Goal: Obtain resource: Download file/media

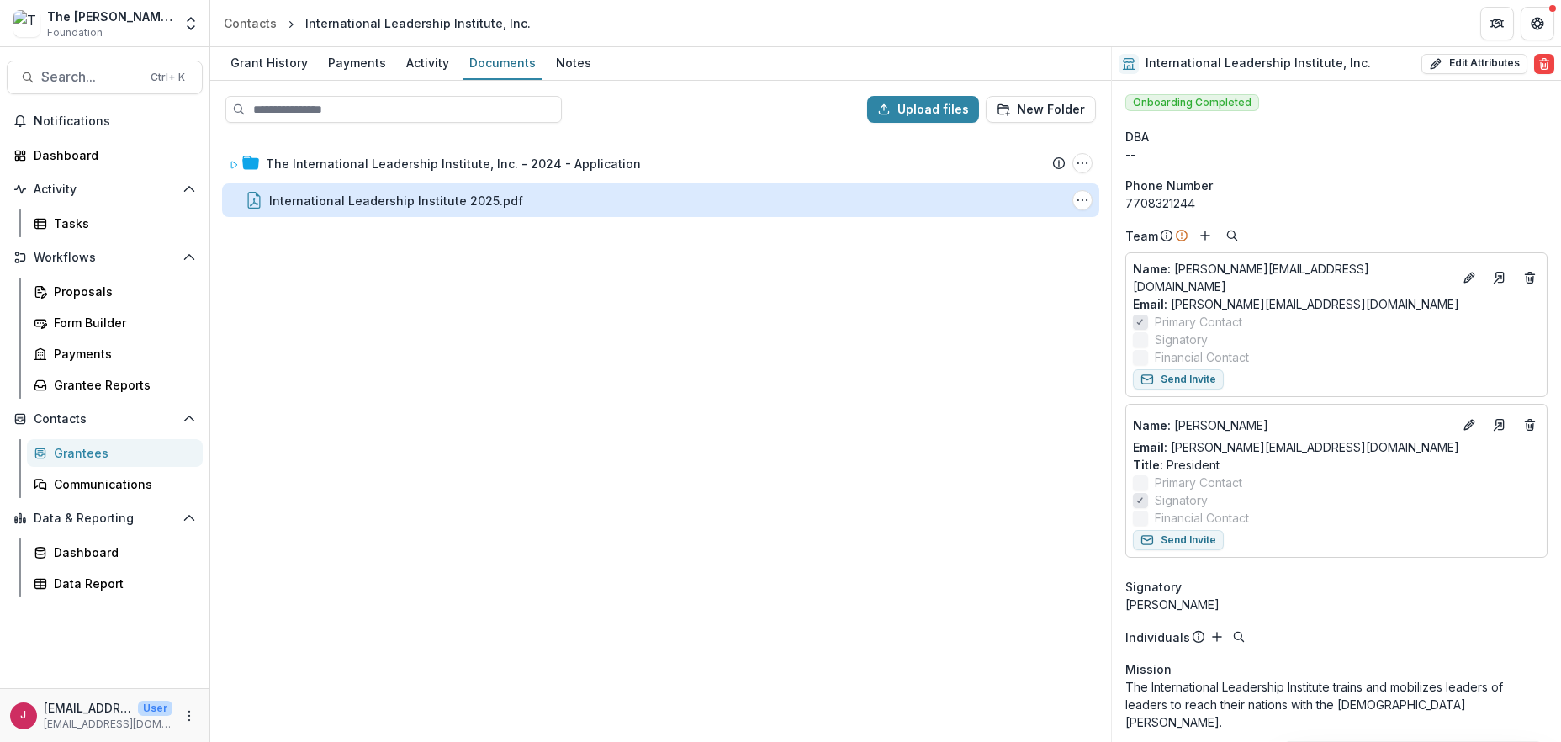
click at [420, 206] on div "International Leadership Institute 2025.pdf" at bounding box center [396, 201] width 254 height 18
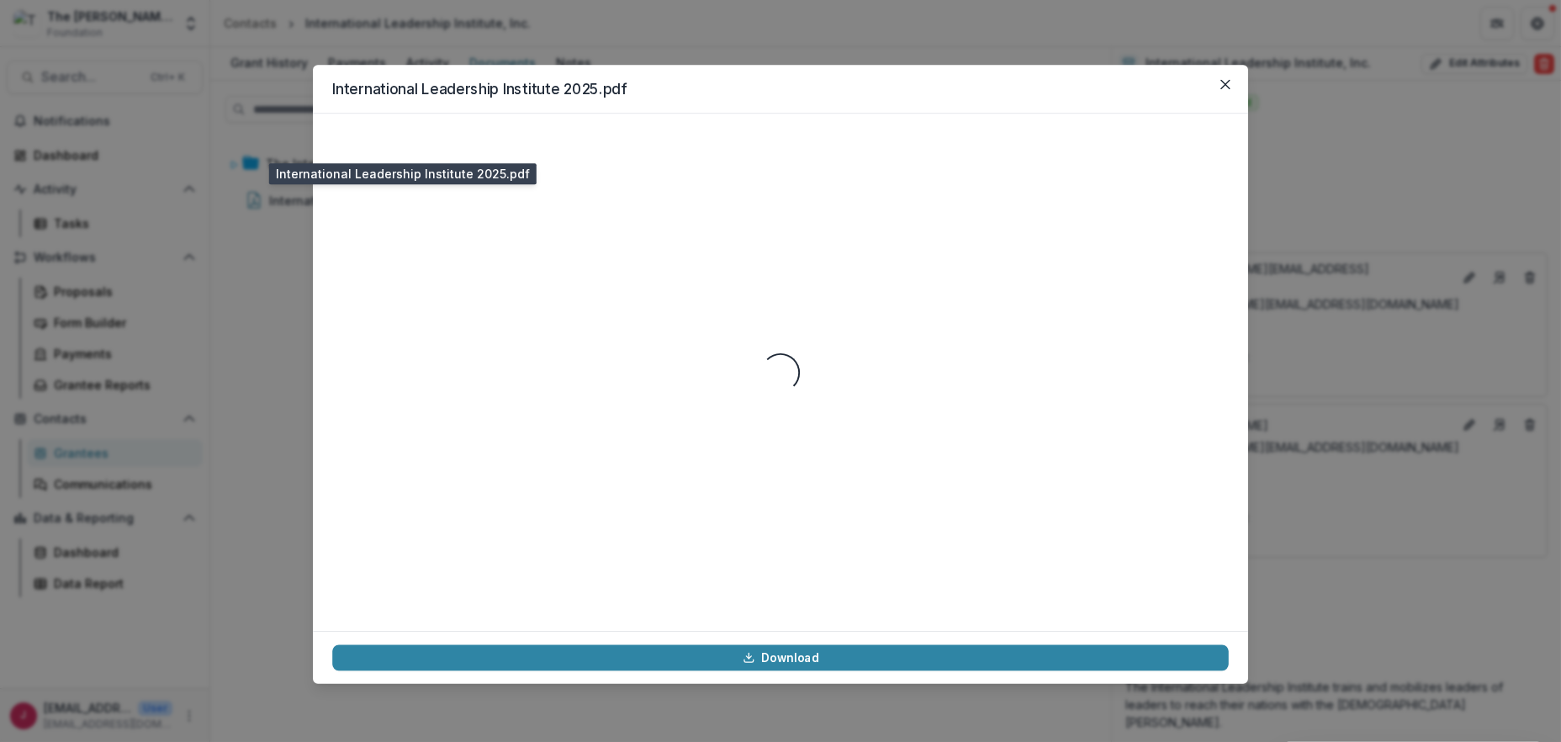
drag, startPoint x: 420, startPoint y: 206, endPoint x: 431, endPoint y: 228, distance: 24.5
click at [420, 206] on div "Loading..." at bounding box center [780, 372] width 897 height 478
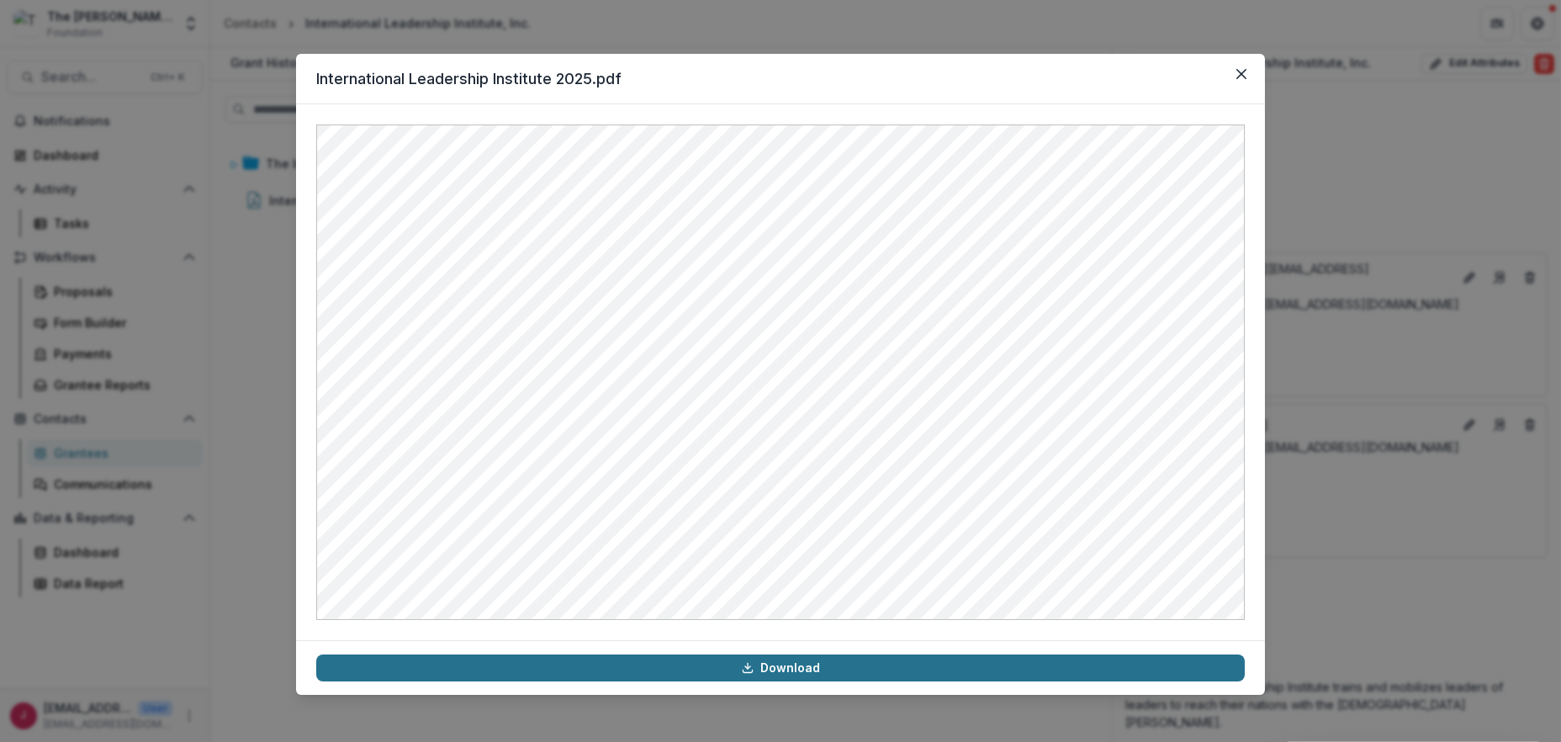
click at [792, 663] on link "Download" at bounding box center [780, 667] width 929 height 27
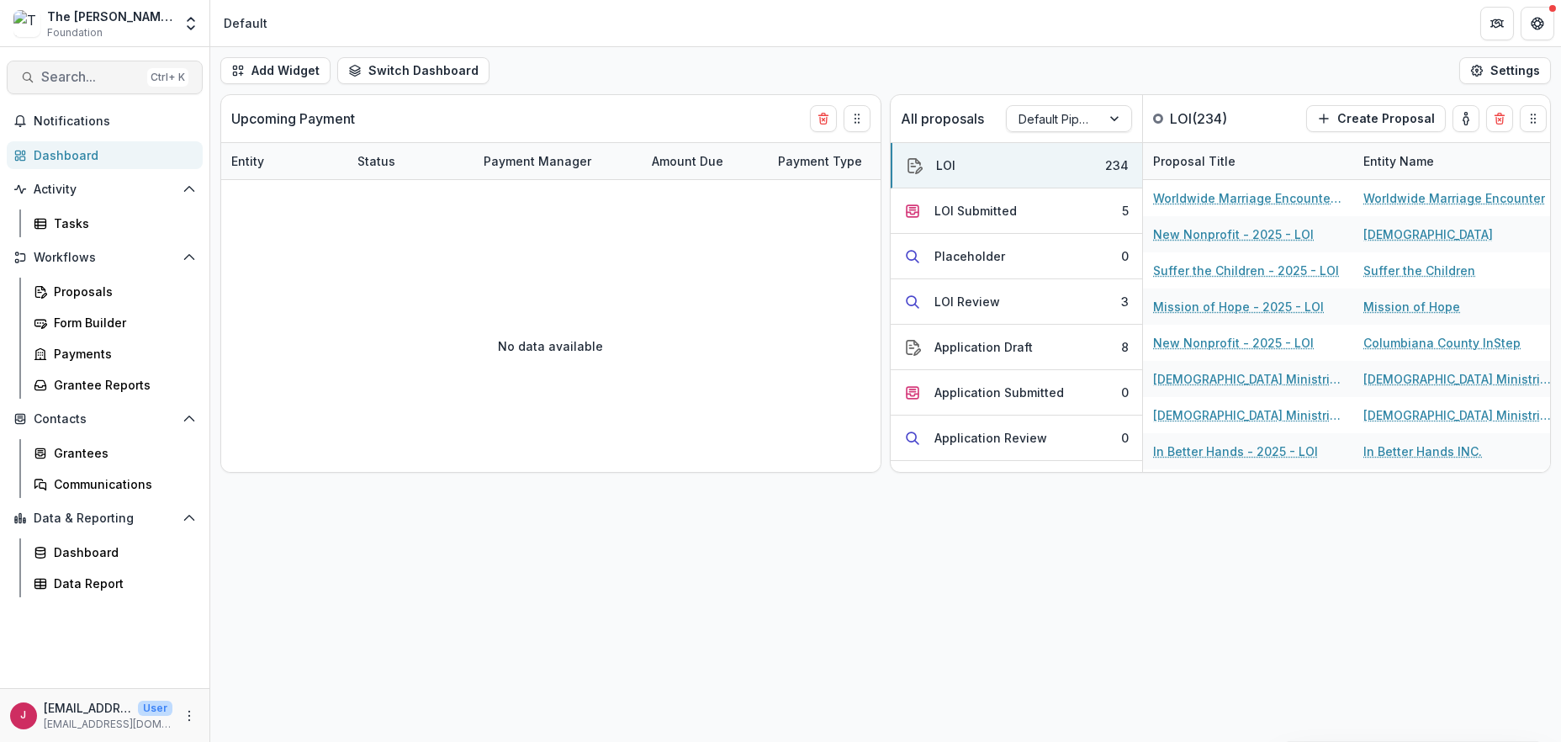
click at [109, 82] on span "Search..." at bounding box center [90, 77] width 99 height 16
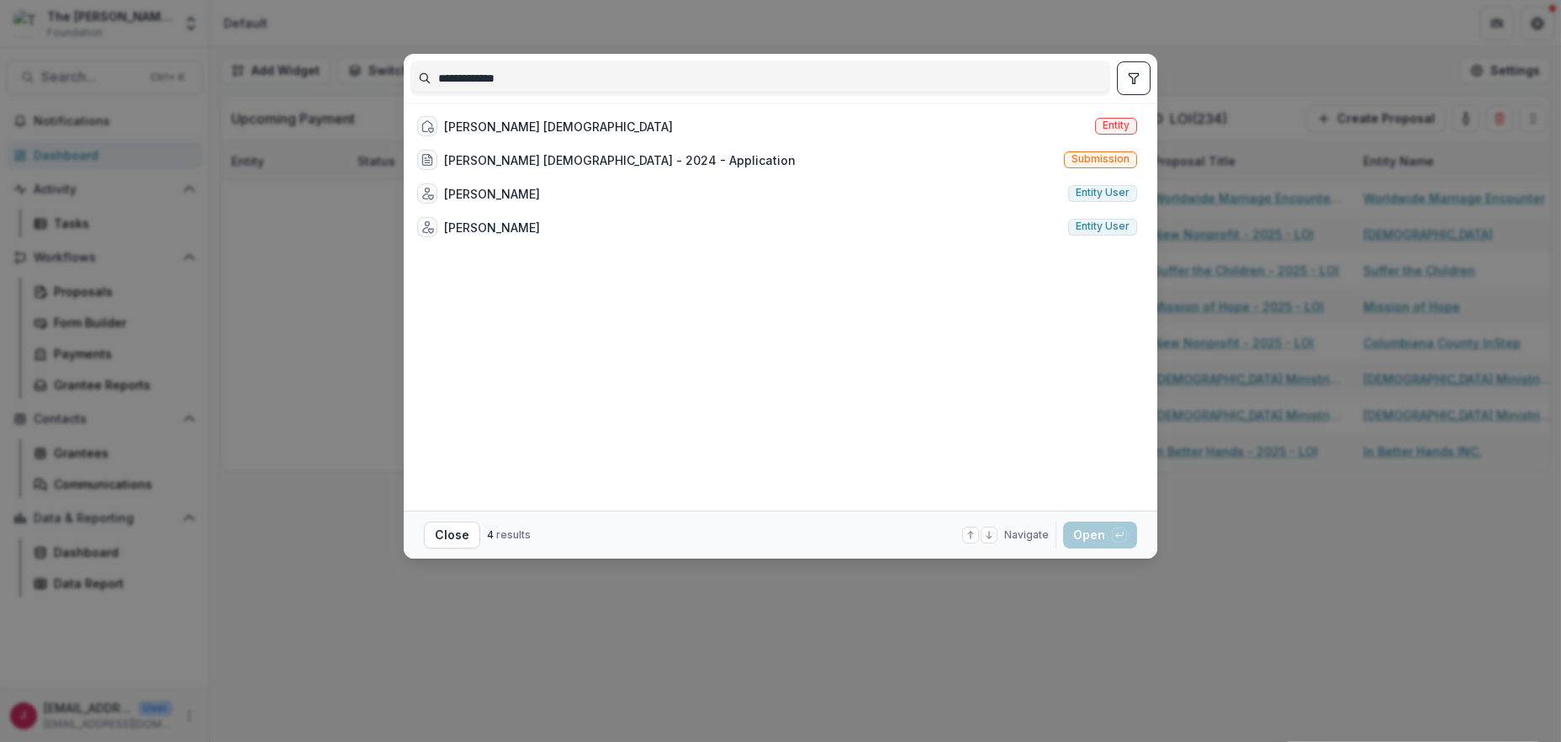
click at [858, 79] on input "**********" at bounding box center [760, 78] width 698 height 27
click at [520, 79] on input "**********" at bounding box center [760, 78] width 698 height 27
type input "**********"
click at [554, 120] on div "Reid Saunders Evangelistic Association" at bounding box center [558, 127] width 229 height 18
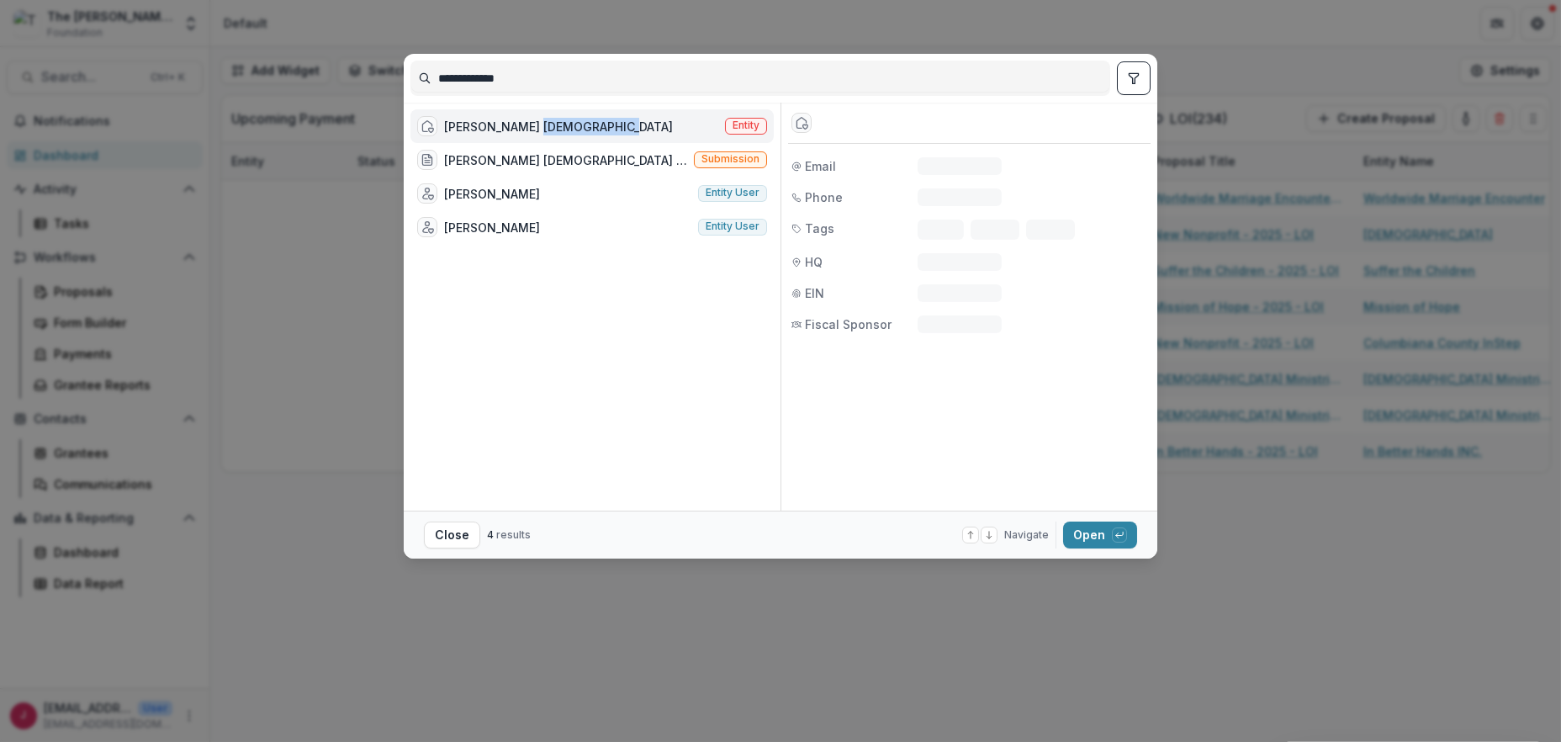
click at [554, 120] on div "Reid Saunders Evangelistic Association" at bounding box center [558, 127] width 229 height 18
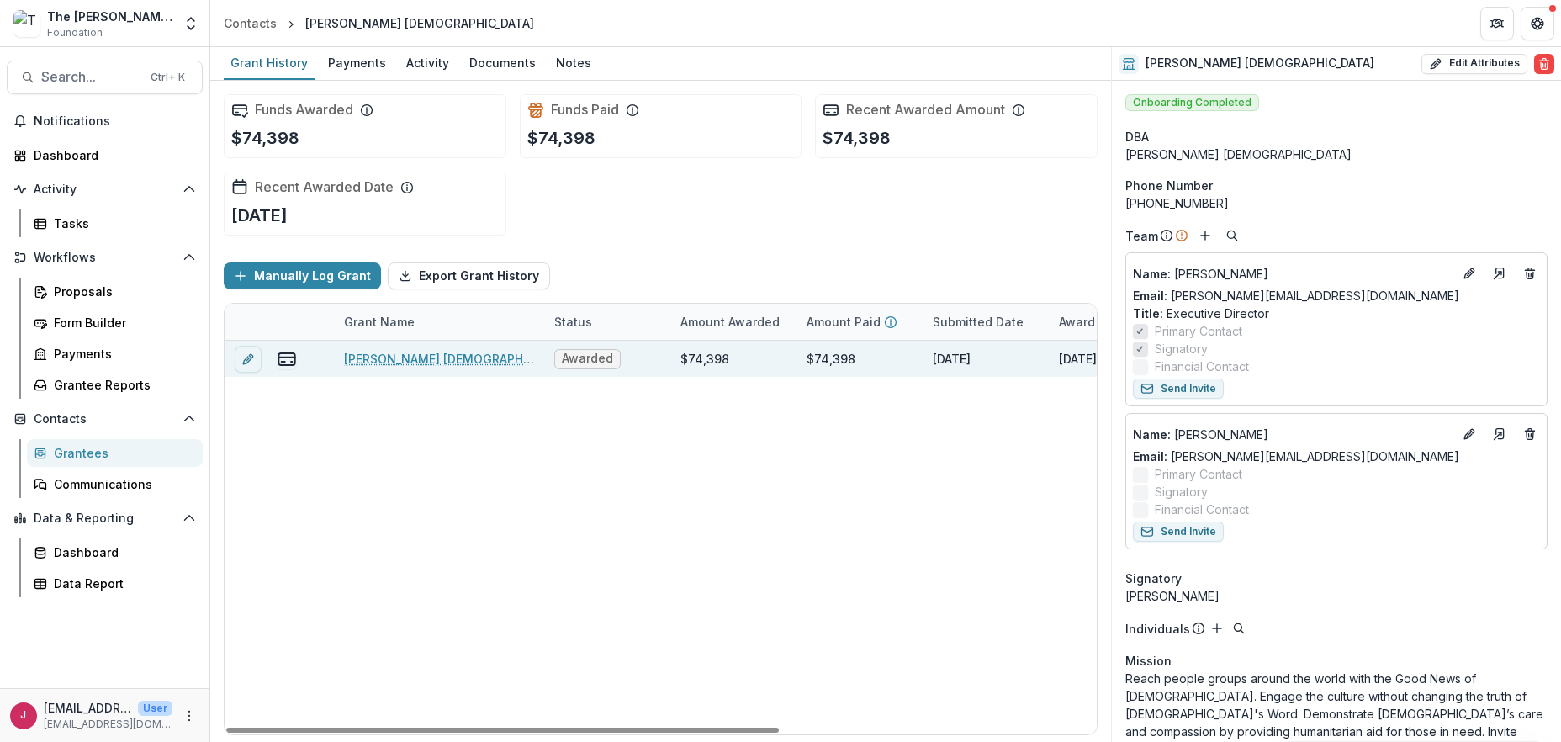
click at [743, 357] on div "$74,398" at bounding box center [733, 359] width 126 height 36
click at [440, 358] on link "Reid Saunders Evangelistic Association - 2024 - Application" at bounding box center [439, 359] width 190 height 18
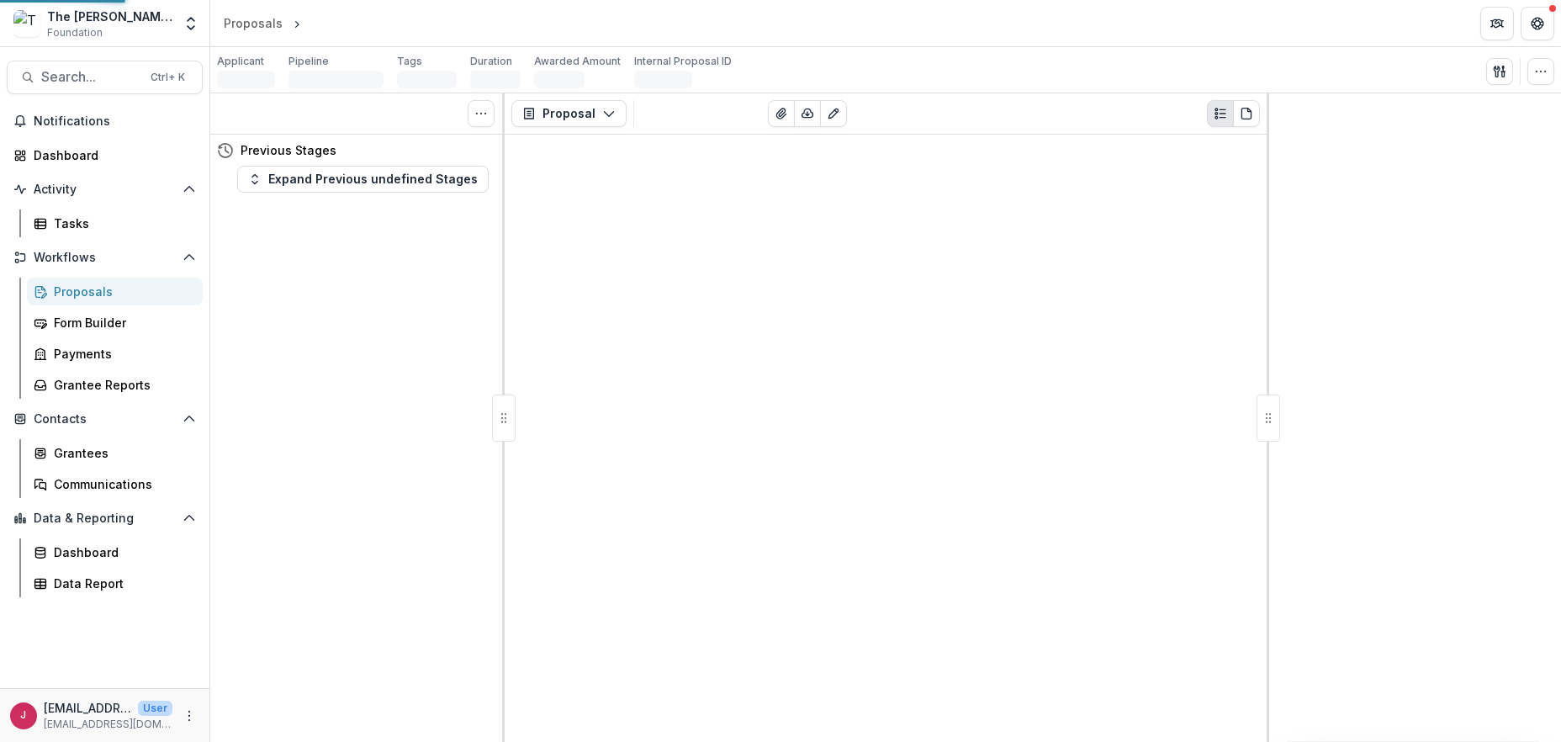
click at [440, 358] on div "Tasks 0 Show Cancelled Tasks Previous Stages Expand Previous undefined Stages" at bounding box center [357, 417] width 294 height 649
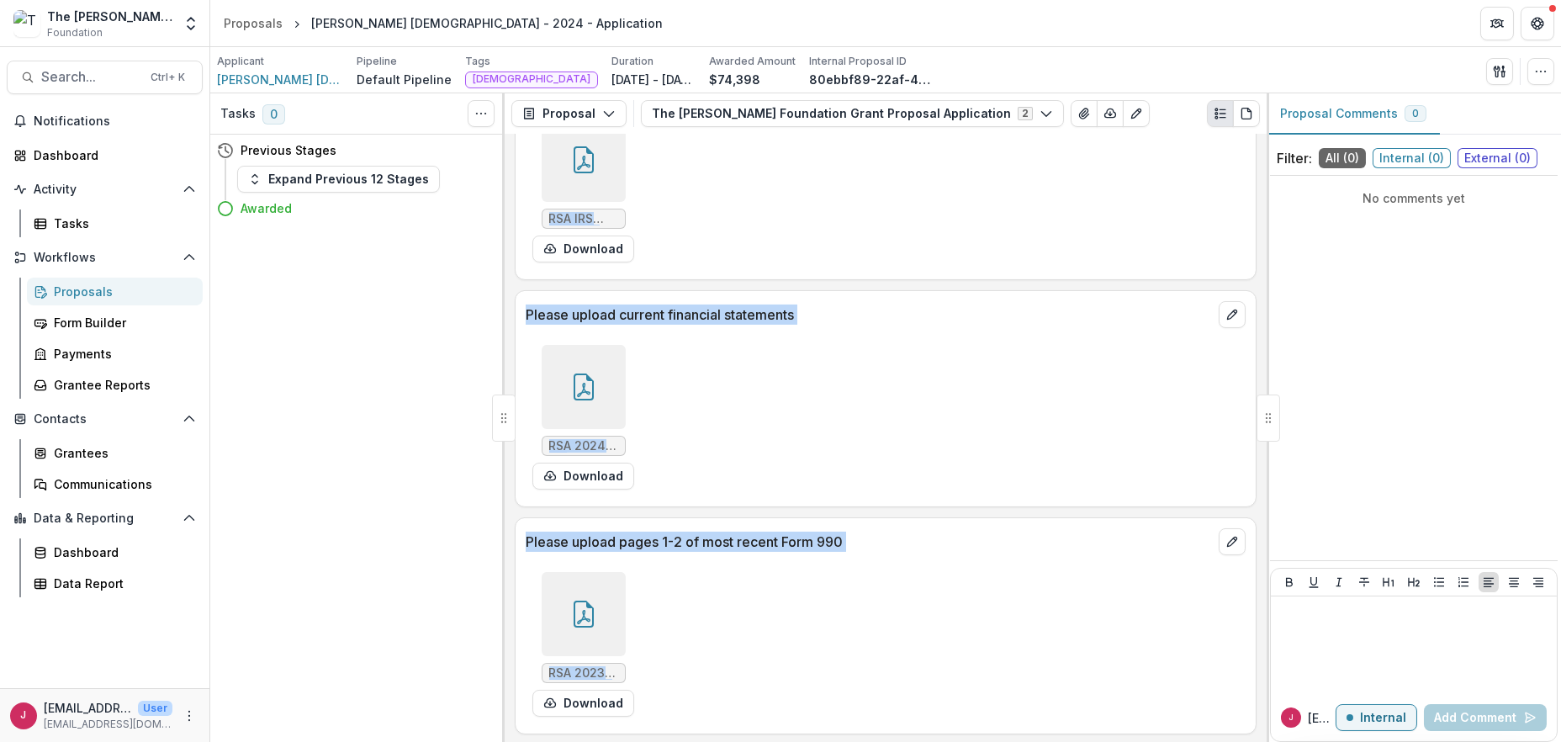
scroll to position [2355, 0]
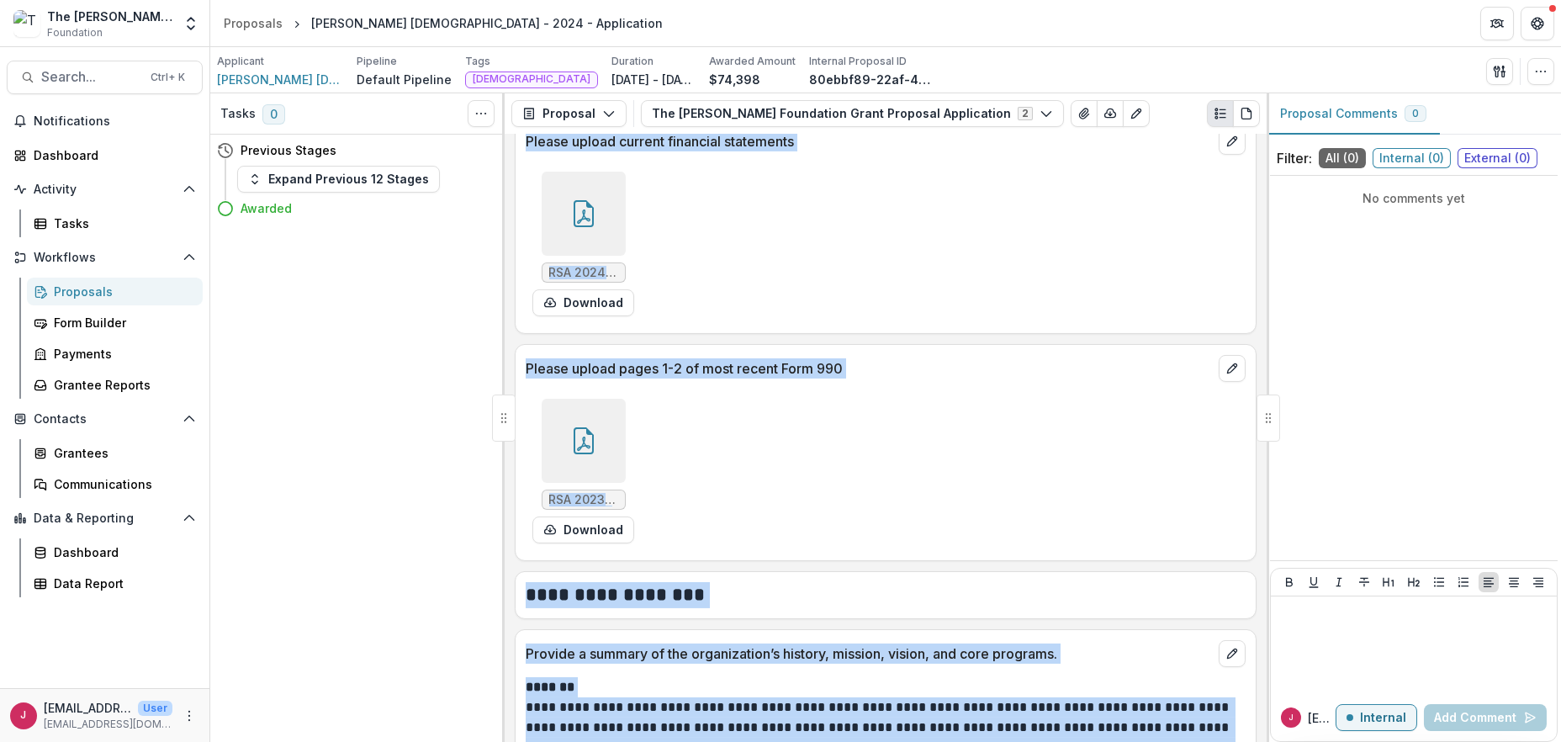
click at [582, 444] on icon at bounding box center [583, 440] width 27 height 27
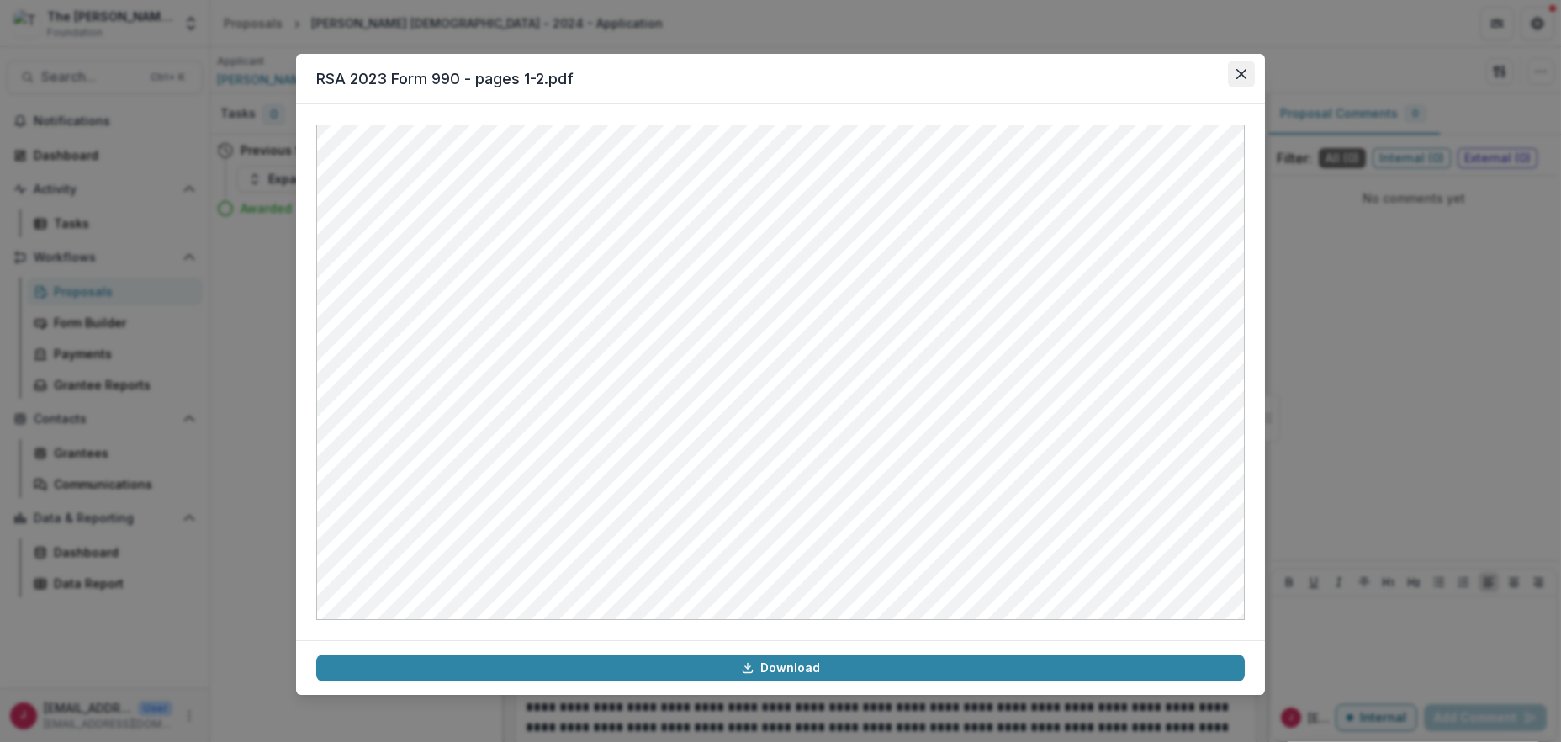
click at [1240, 76] on icon "Close" at bounding box center [1241, 74] width 10 height 10
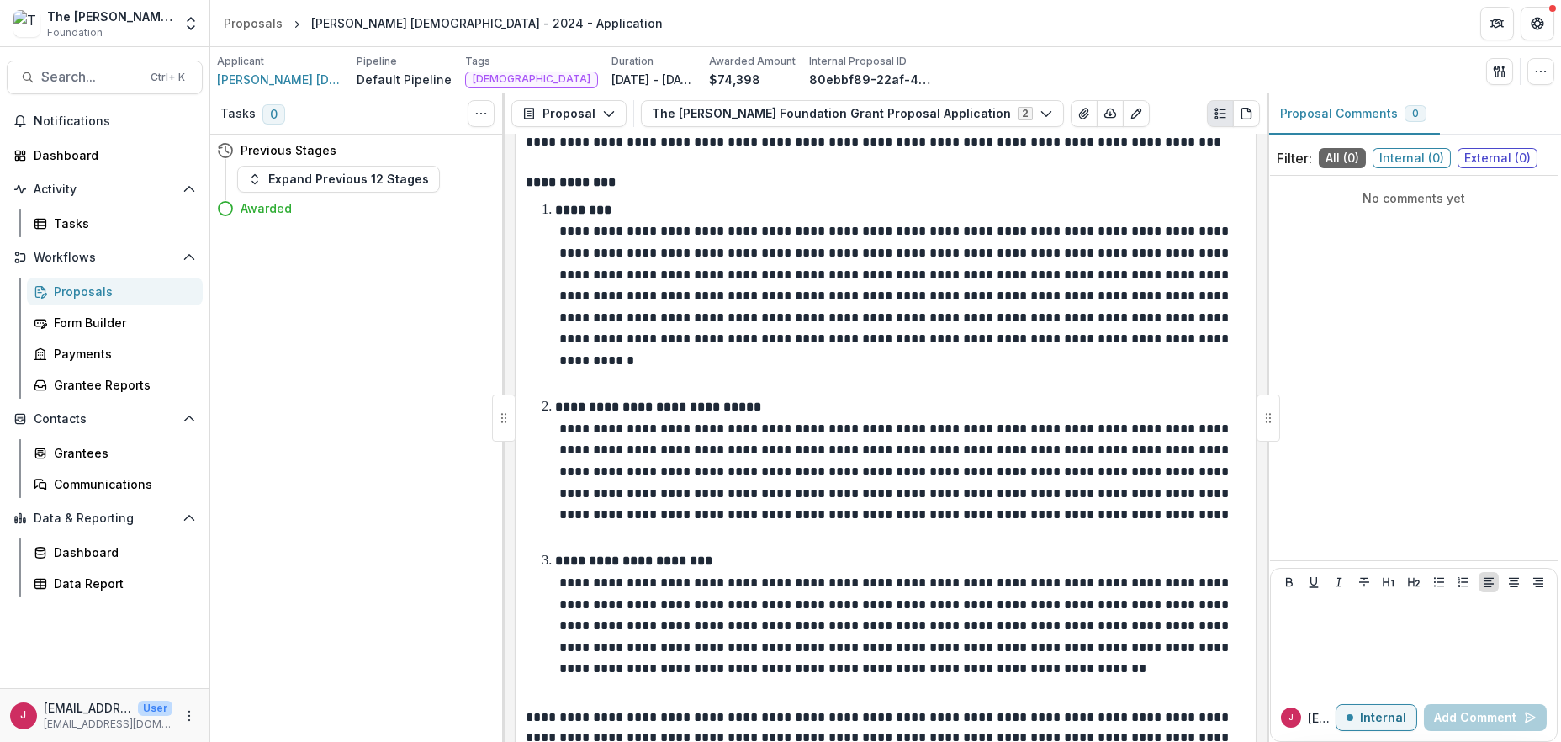
scroll to position [2530, 0]
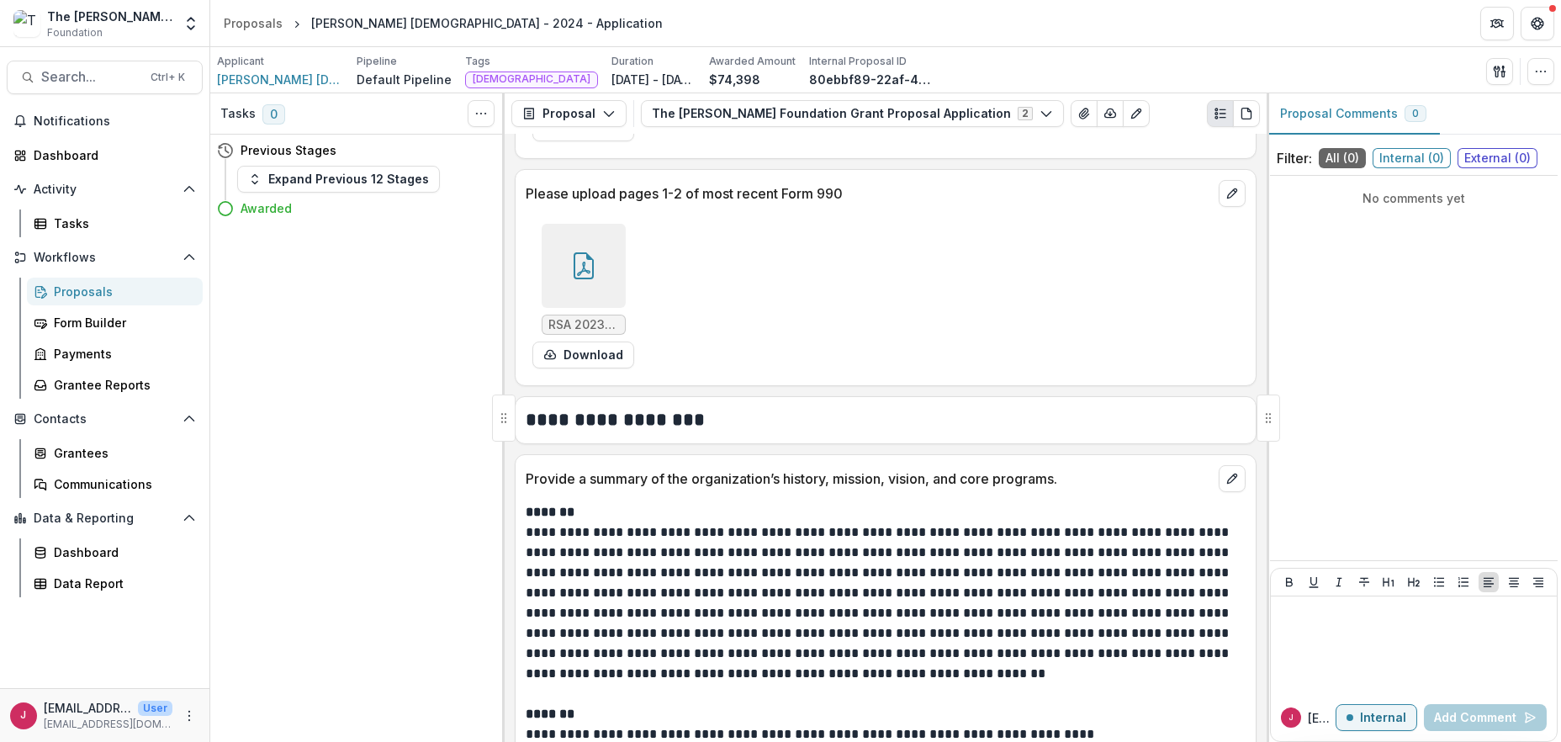
click at [598, 255] on div at bounding box center [584, 266] width 84 height 84
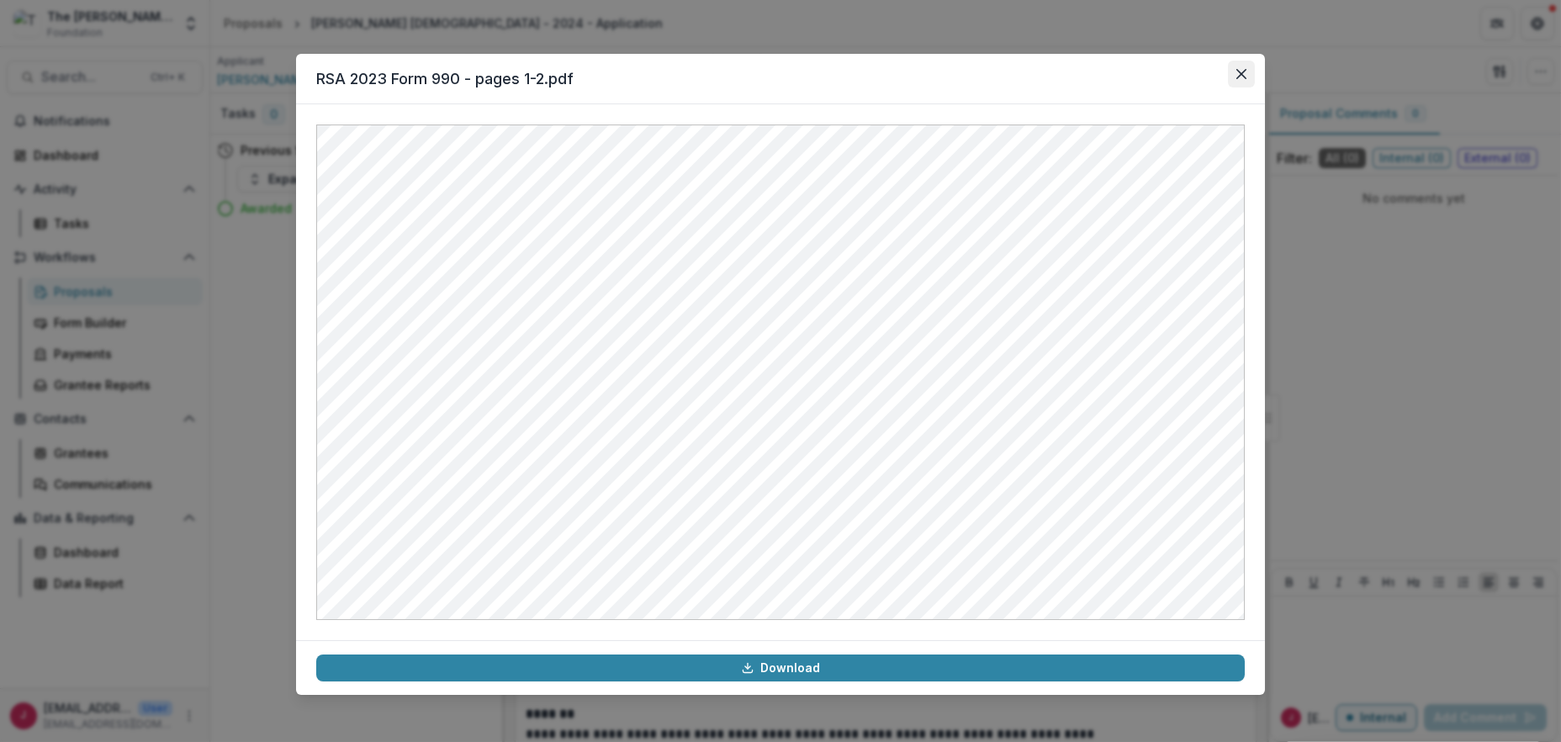
click at [1239, 69] on button "Close" at bounding box center [1241, 74] width 27 height 27
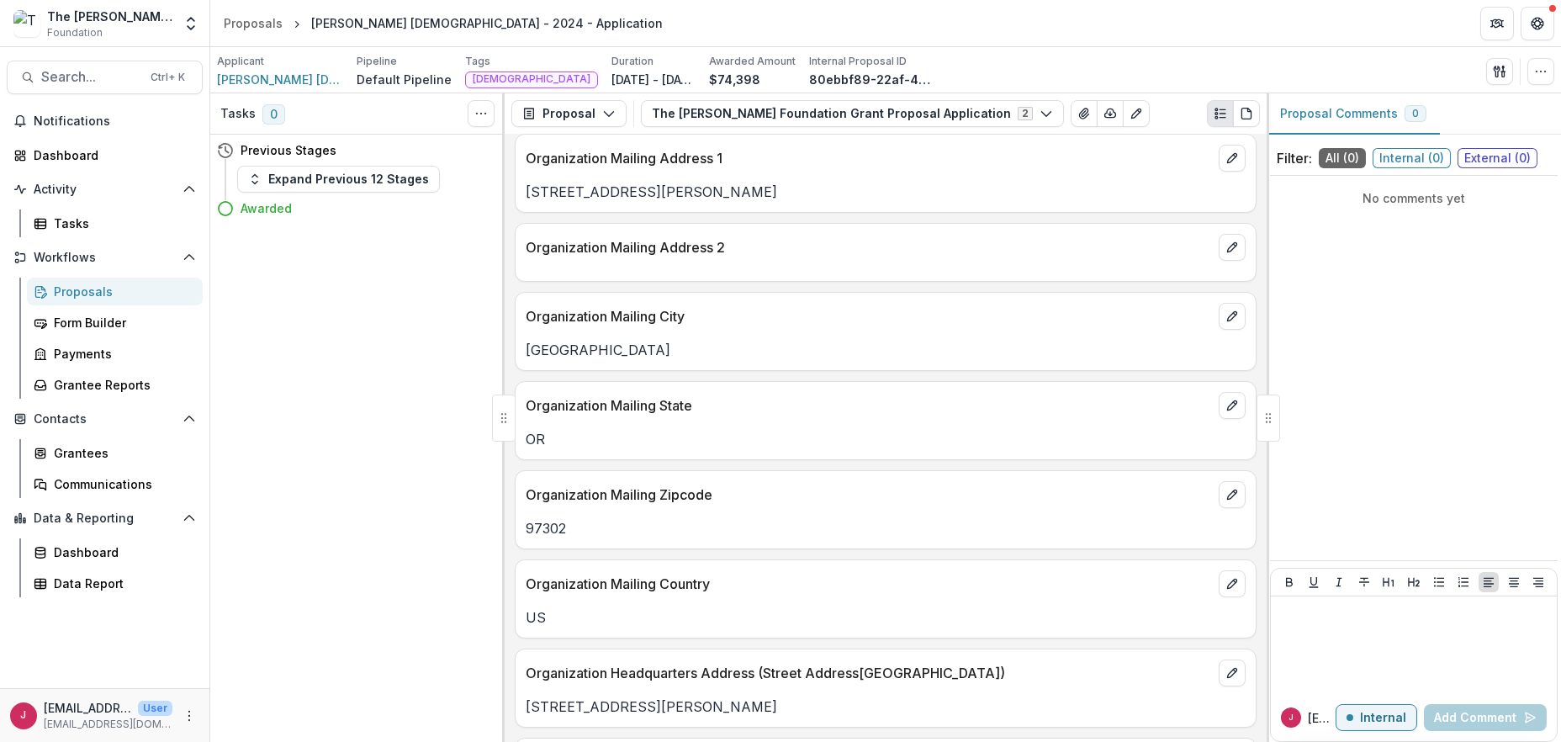
scroll to position [0, 0]
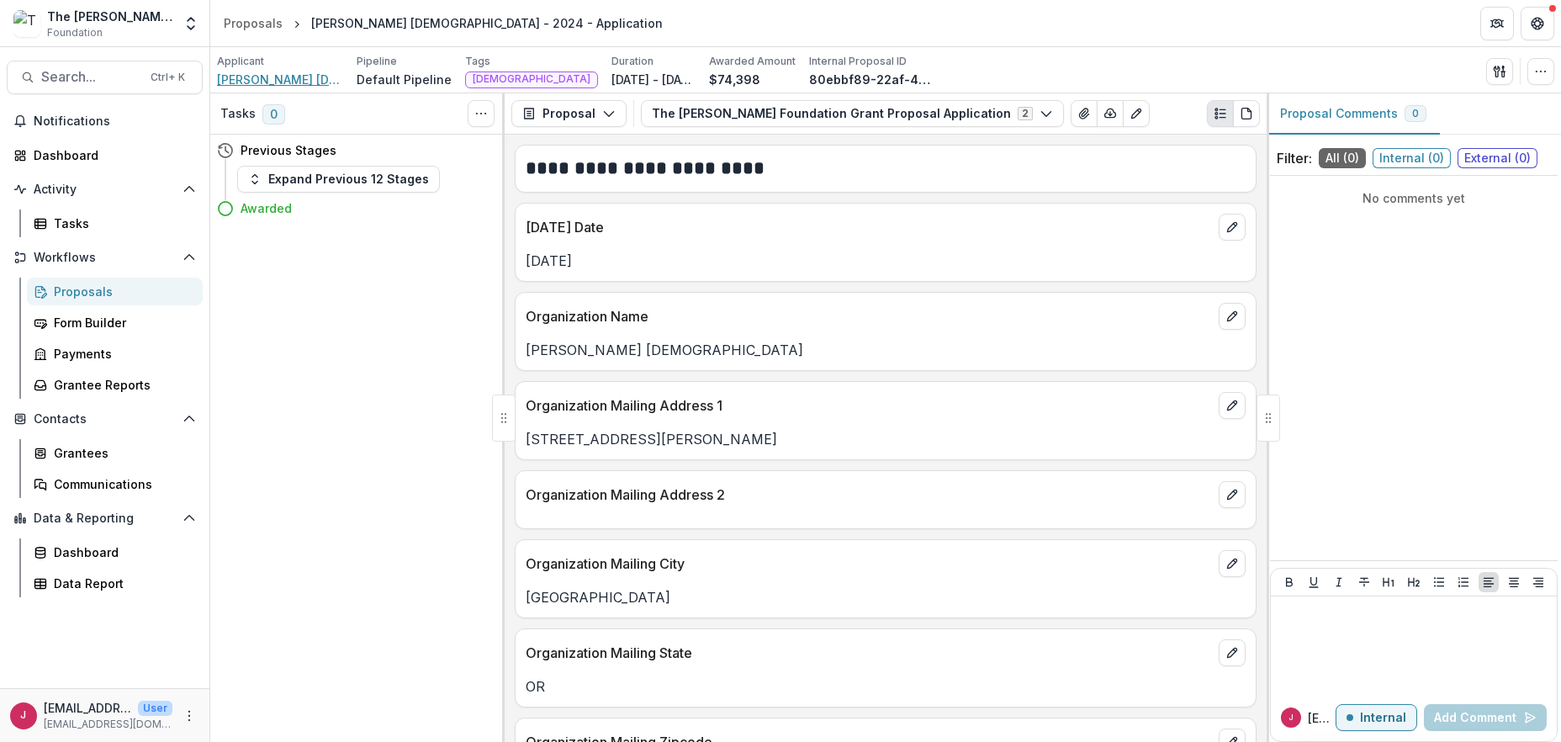
click at [274, 77] on span "Reid Saunders Evangelistic Association" at bounding box center [280, 80] width 126 height 18
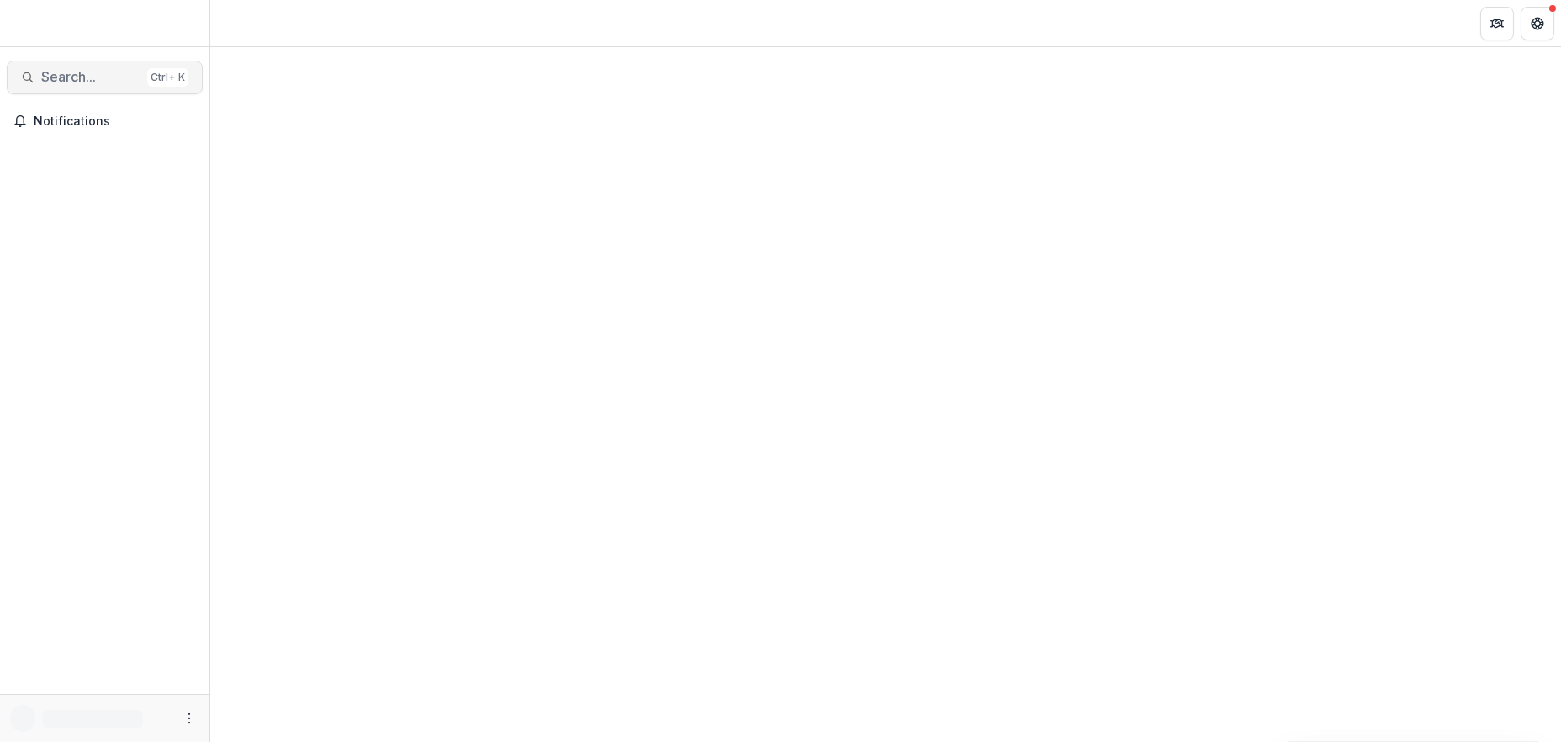
click at [109, 75] on span "Search..." at bounding box center [90, 77] width 99 height 16
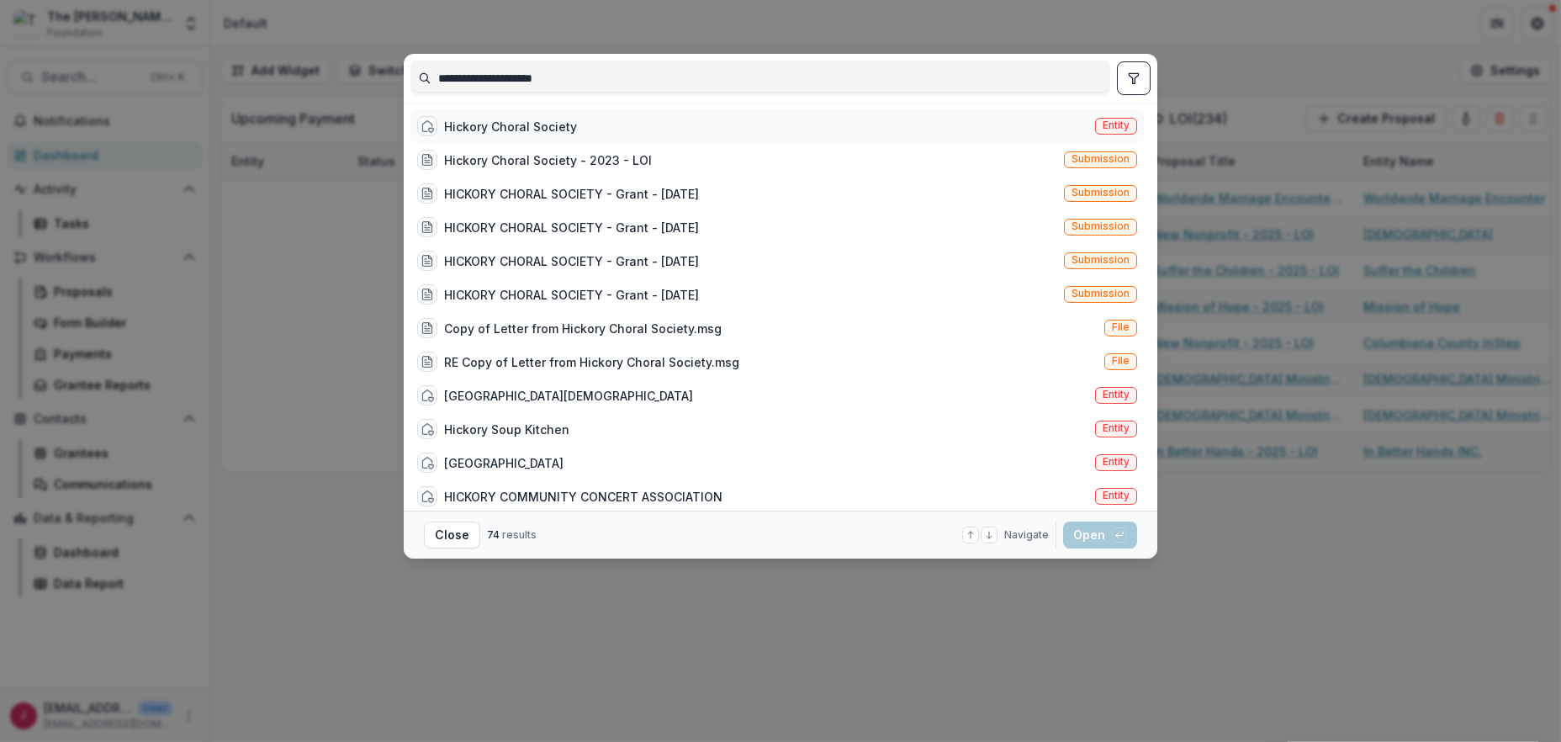
type input "**********"
click at [447, 123] on div "Hickory Choral Society" at bounding box center [510, 127] width 133 height 18
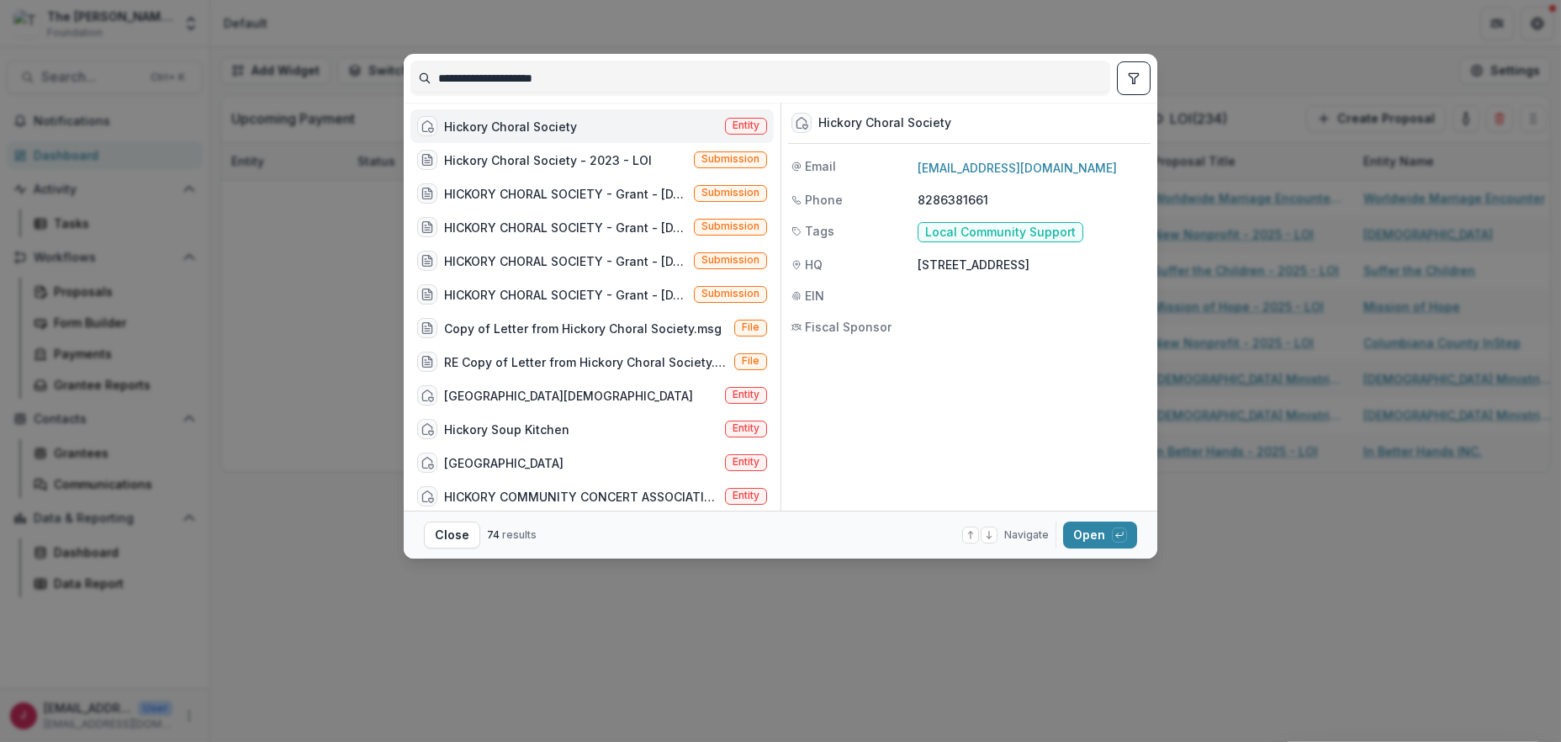
click at [734, 124] on span "Entity" at bounding box center [746, 125] width 27 height 12
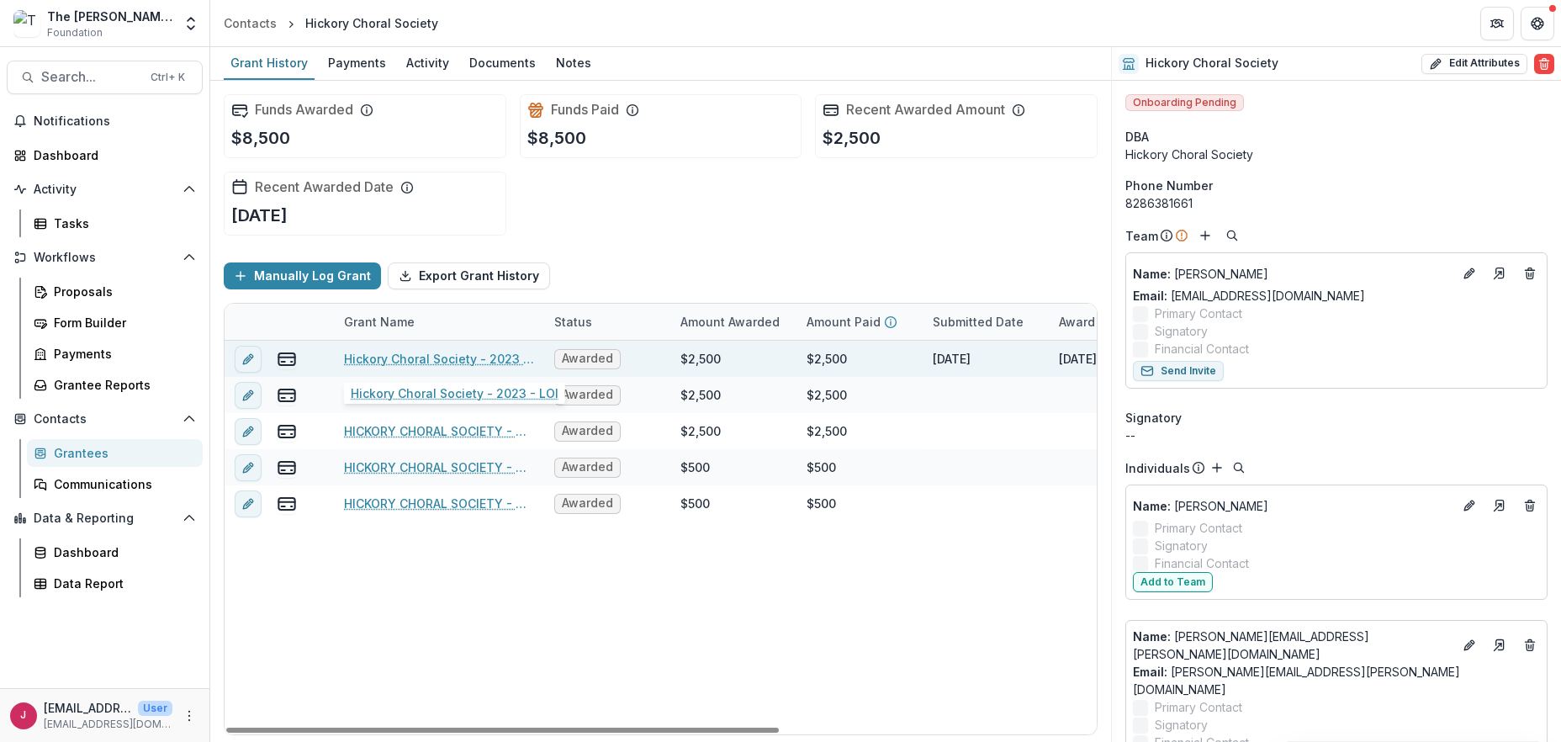
click at [479, 357] on link "Hickory Choral Society - 2023 - LOI" at bounding box center [439, 359] width 190 height 18
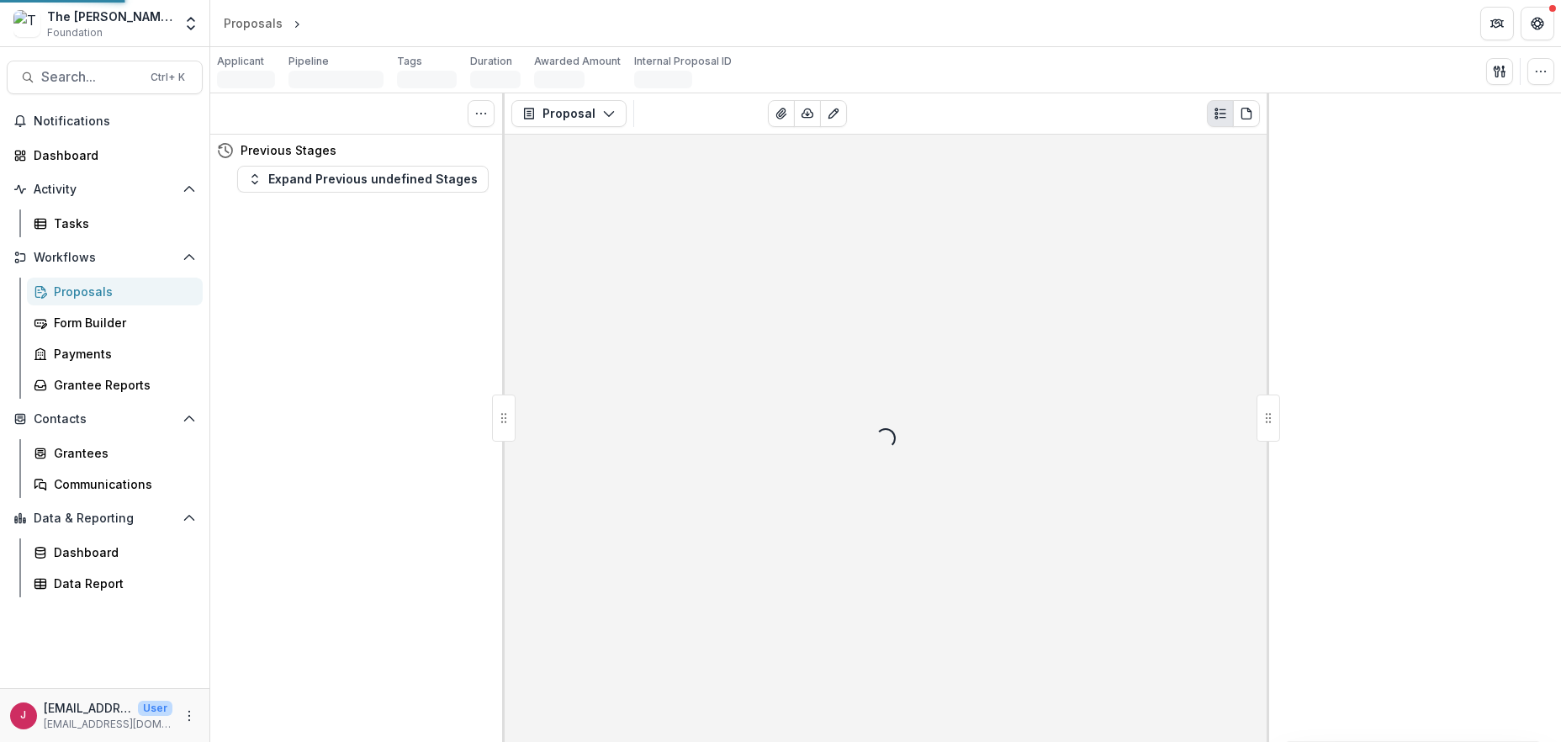
click at [479, 357] on div "Tasks 0 Show Cancelled Tasks Previous Stages Expand Previous undefined Stages" at bounding box center [357, 417] width 294 height 649
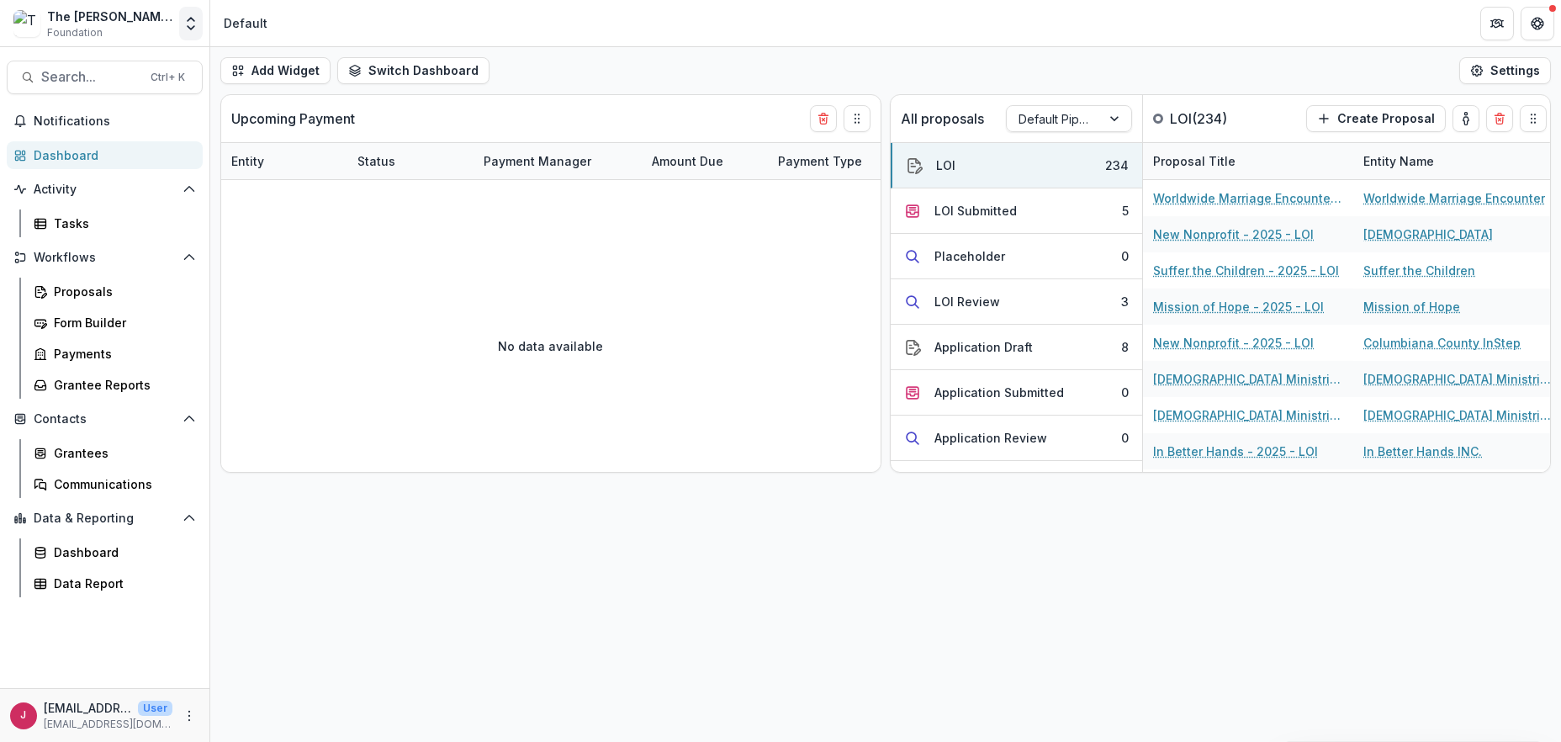
click at [193, 24] on icon "Open entity switcher" at bounding box center [191, 23] width 17 height 17
click at [89, 63] on link "Admin Settings" at bounding box center [105, 65] width 202 height 28
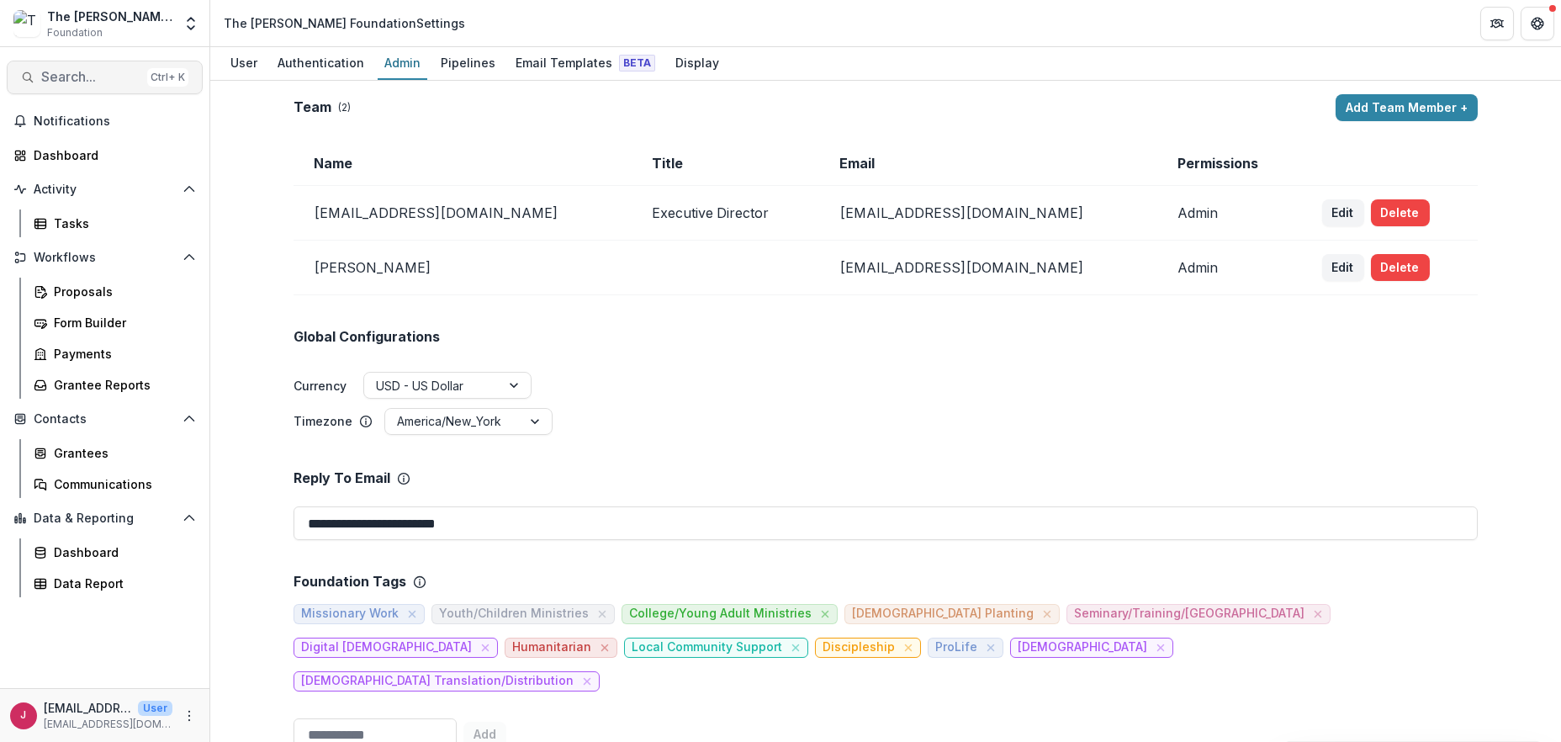
click at [75, 77] on span "Search..." at bounding box center [90, 77] width 99 height 16
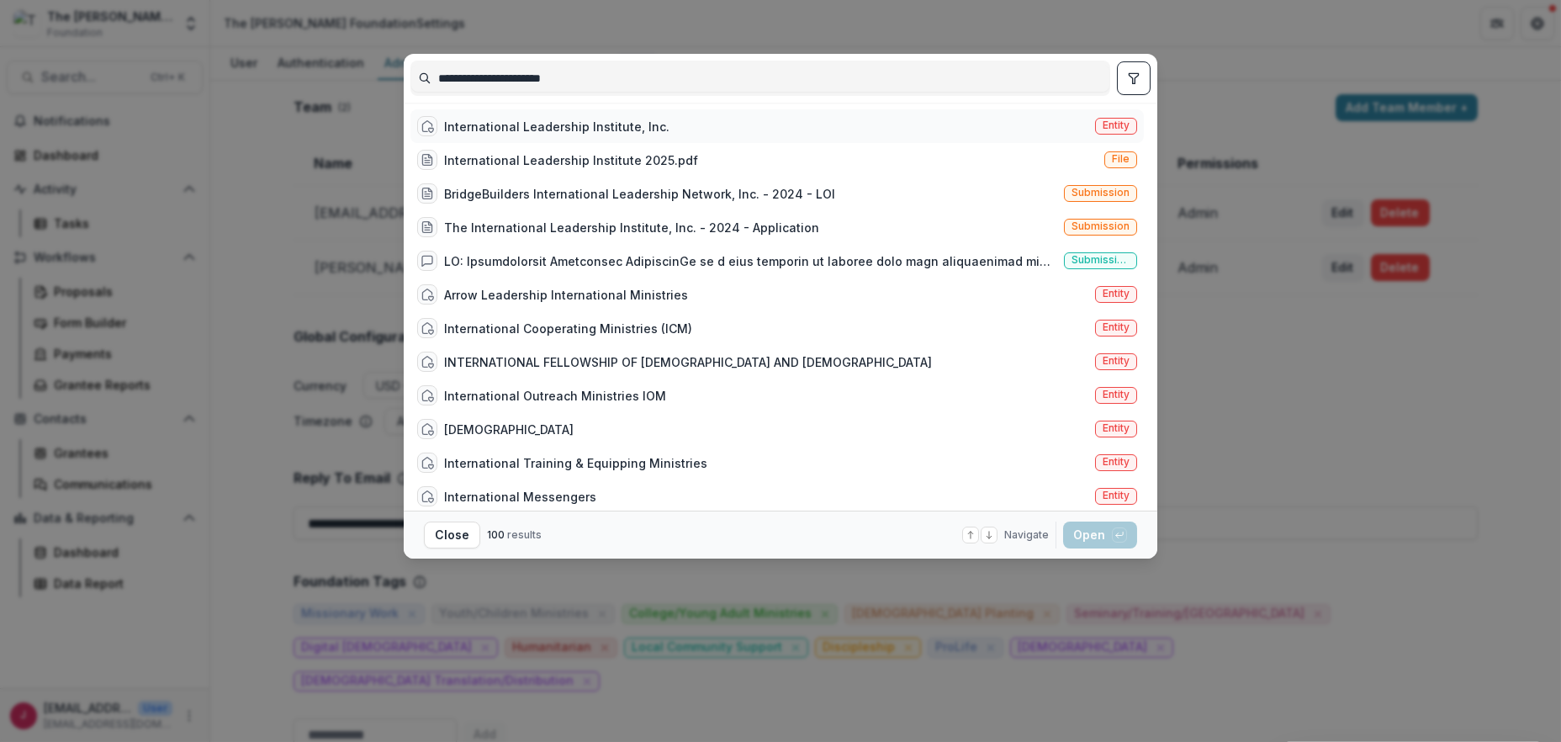
type input "**********"
click at [618, 128] on div "International Leadership Institute, Inc." at bounding box center [556, 127] width 225 height 18
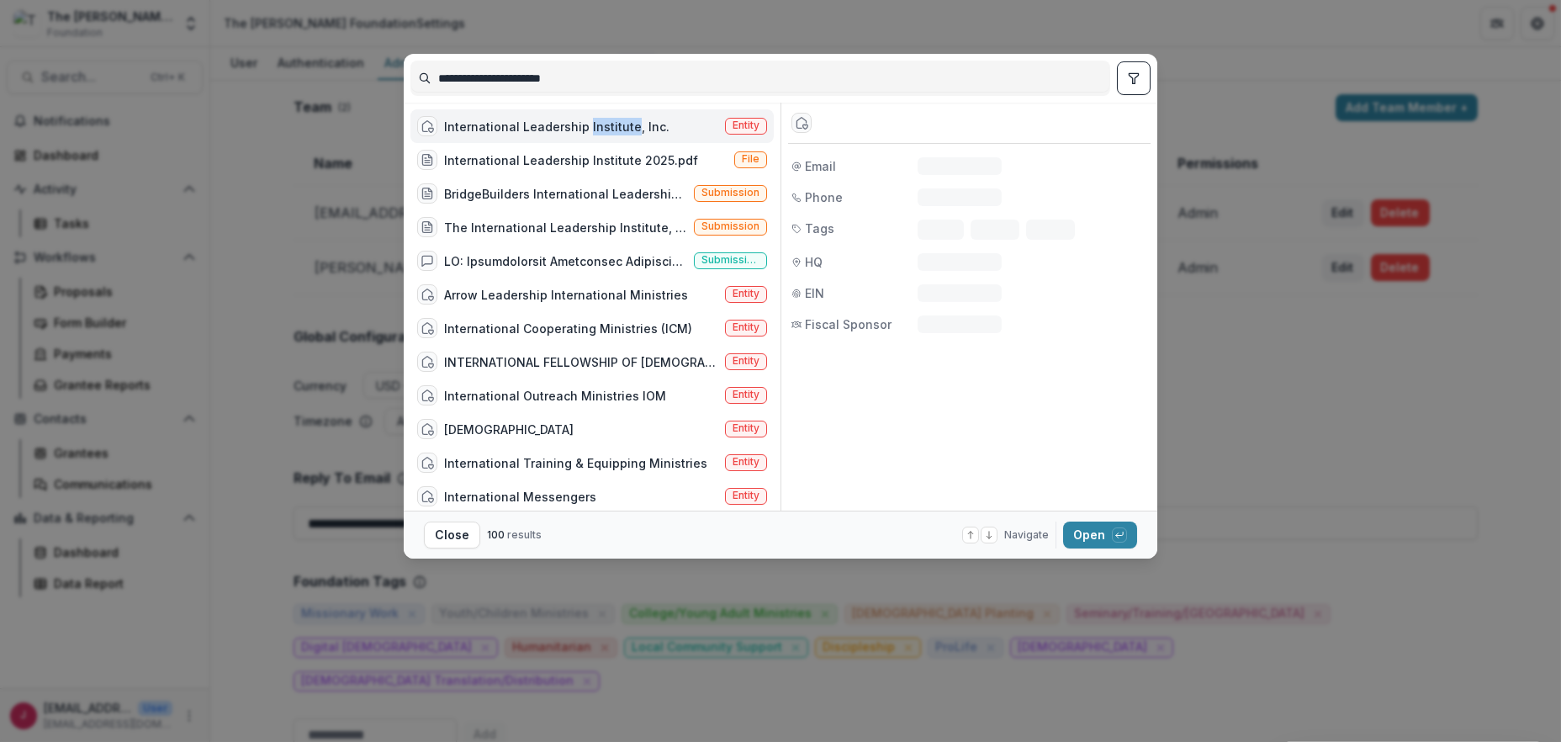
click at [618, 128] on div "International Leadership Institute, Inc." at bounding box center [556, 127] width 225 height 18
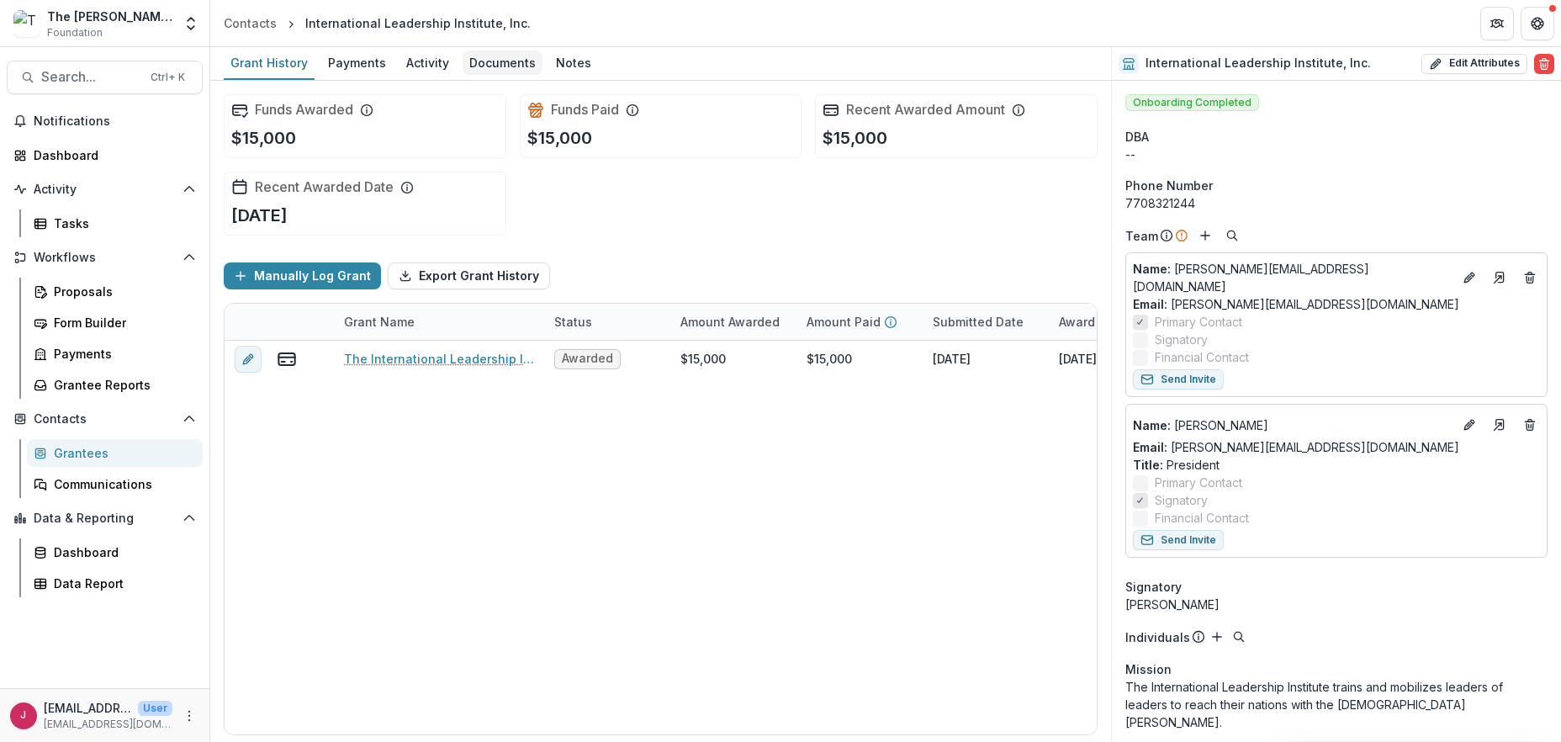
click at [517, 58] on div "Documents" at bounding box center [503, 62] width 80 height 24
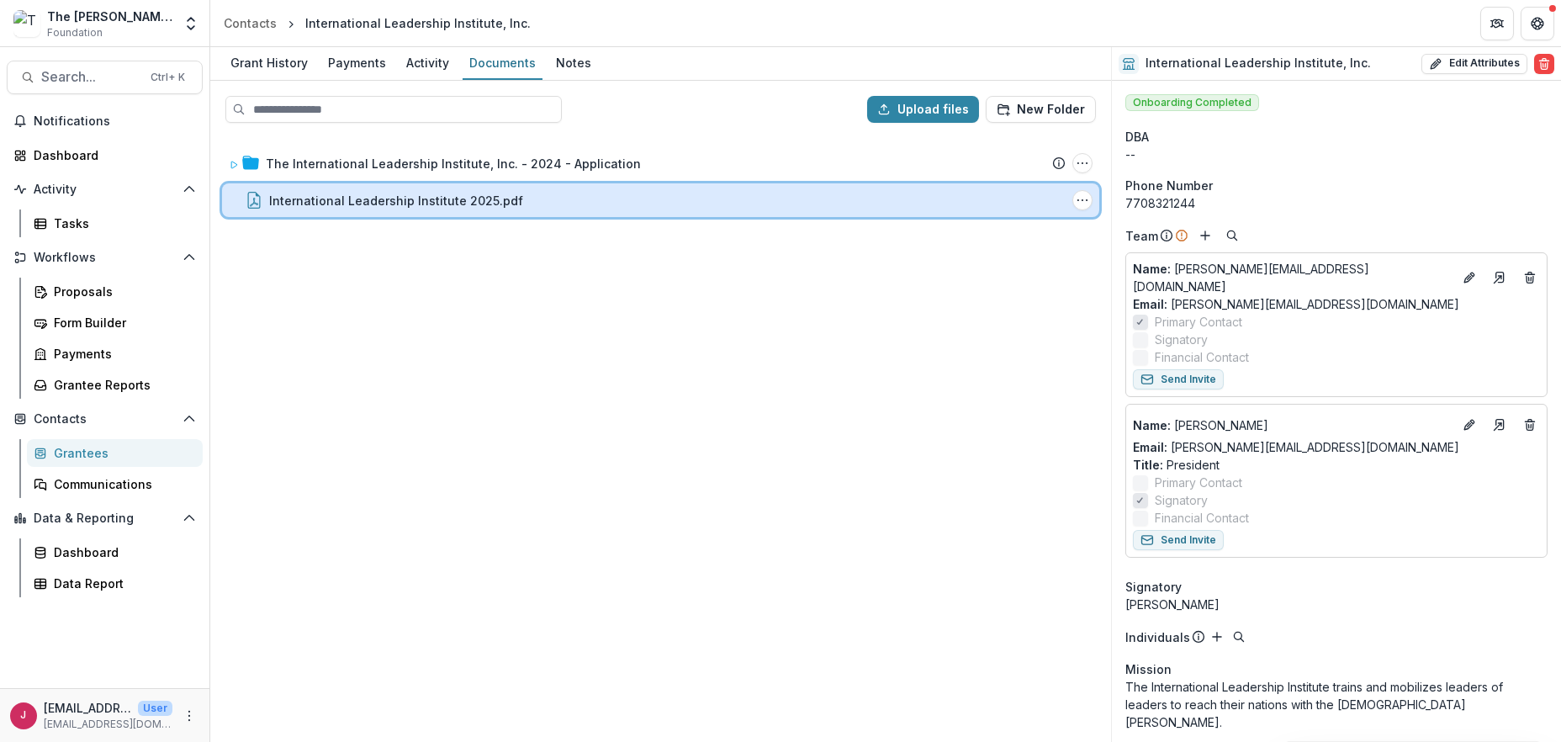
click at [543, 192] on div "International Leadership Institute 2025.pdf" at bounding box center [667, 201] width 797 height 18
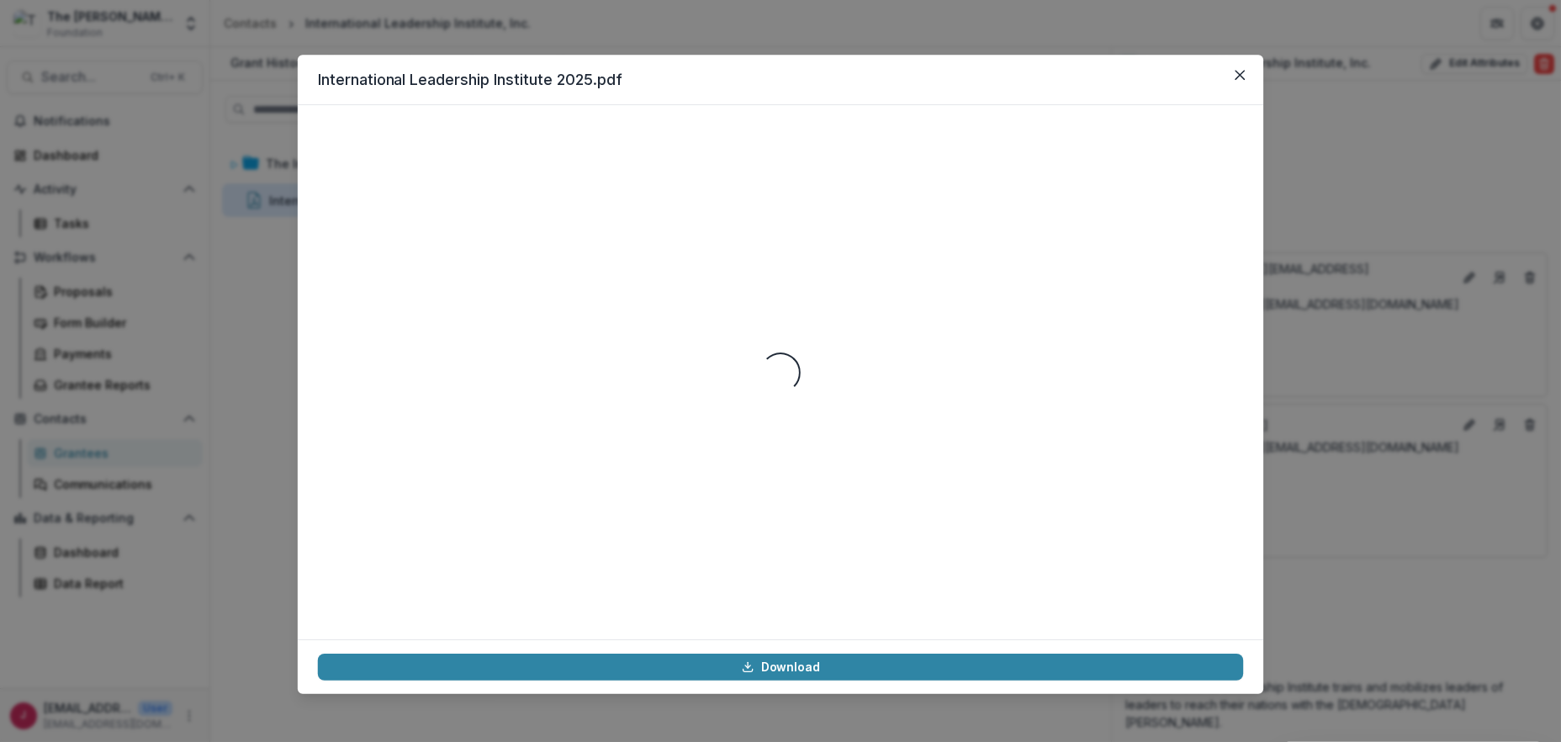
click at [543, 191] on div "Loading..." at bounding box center [780, 372] width 925 height 494
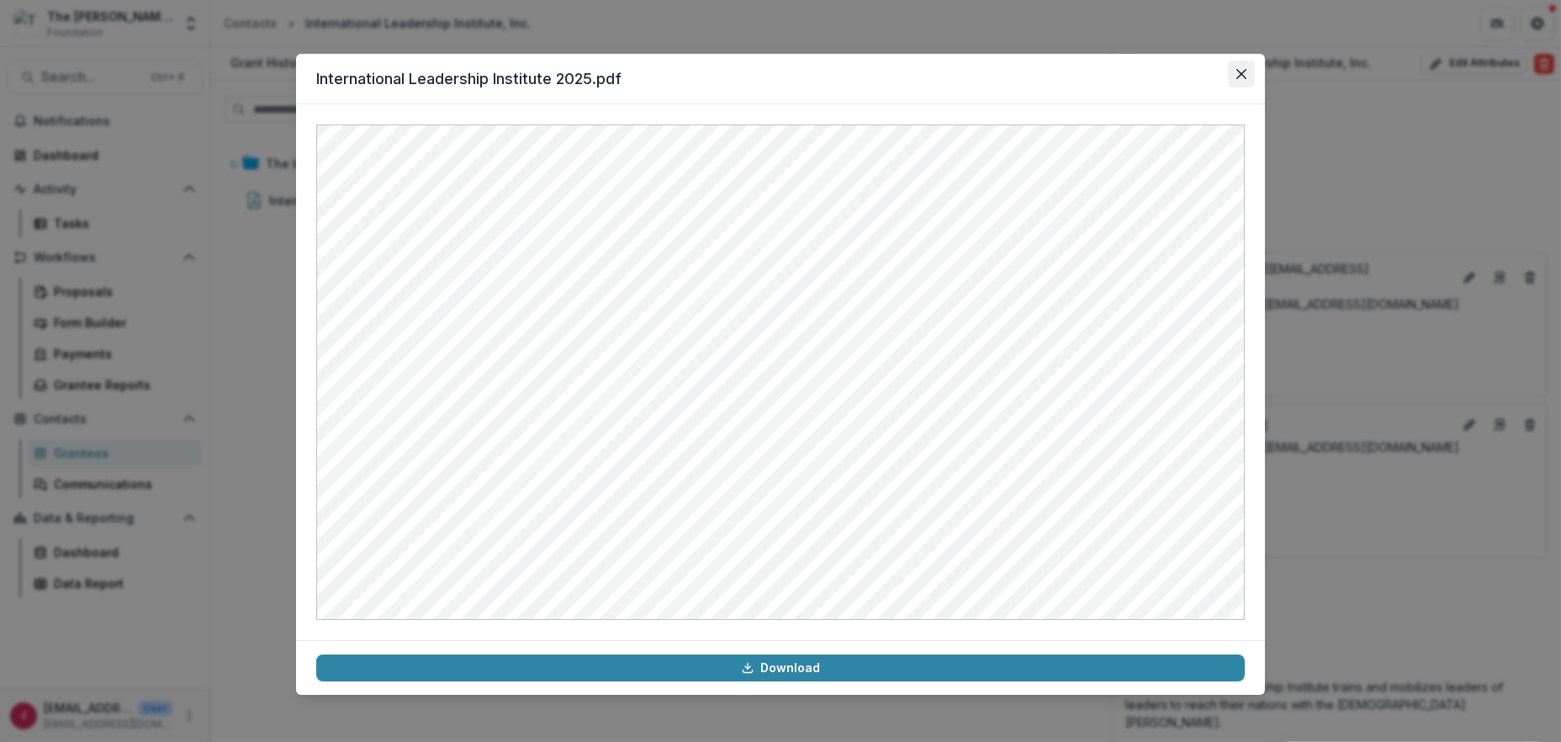
click at [1241, 71] on icon "Close" at bounding box center [1241, 74] width 10 height 10
